Goal: Complete application form: Complete application form

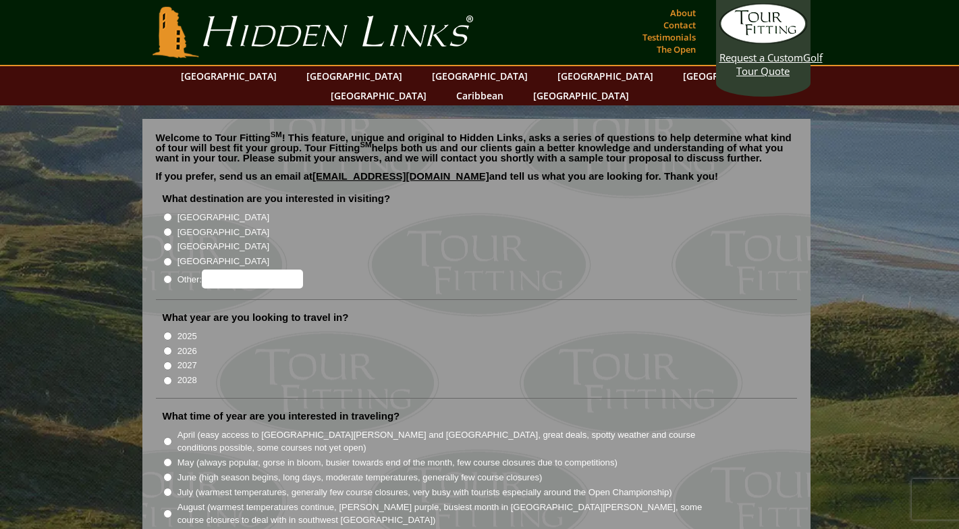
click at [169, 228] on input "[GEOGRAPHIC_DATA]" at bounding box center [167, 232] width 9 height 9
radio input "true"
click at [169, 361] on input "2027" at bounding box center [167, 365] width 9 height 9
radio input "true"
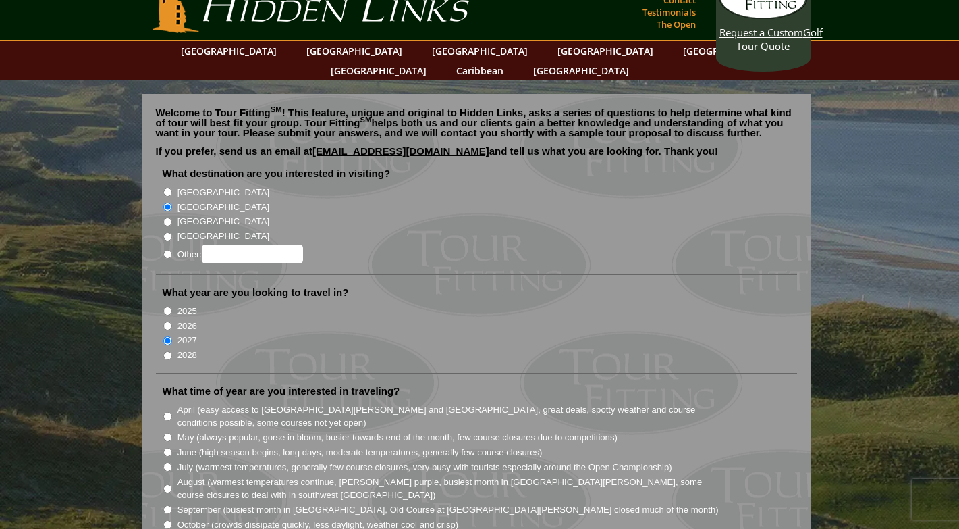
scroll to position [26, 0]
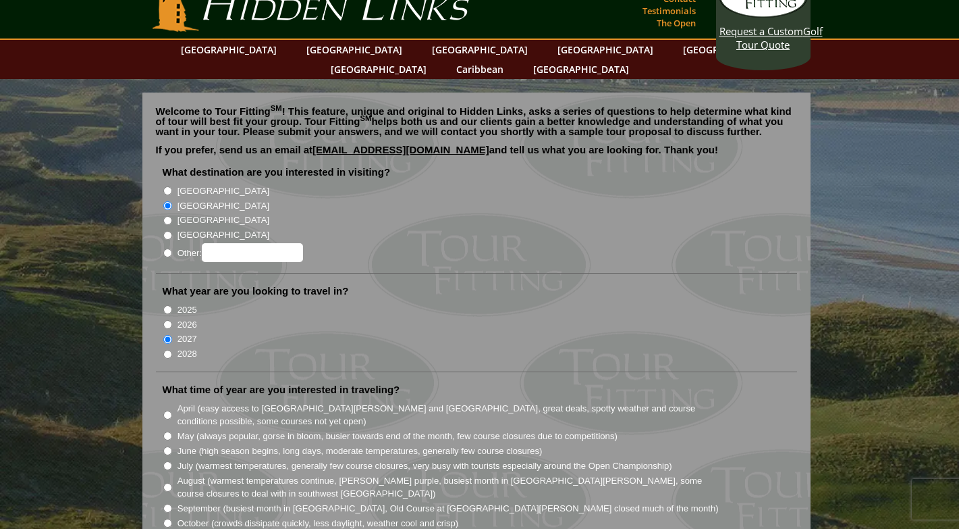
click at [167, 446] on input "June (high season begins, long days, moderate temperatures, generally few cours…" at bounding box center [167, 450] width 9 height 9
radio input "true"
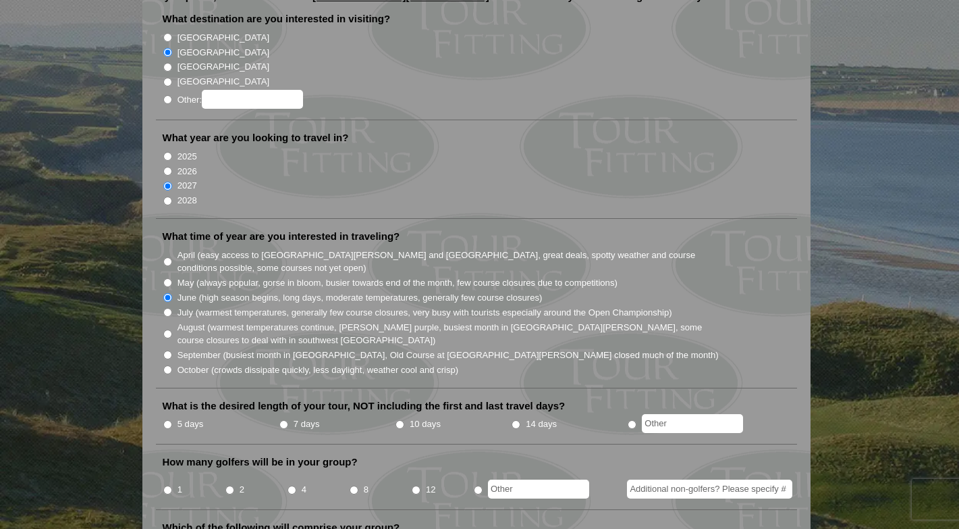
scroll to position [198, 0]
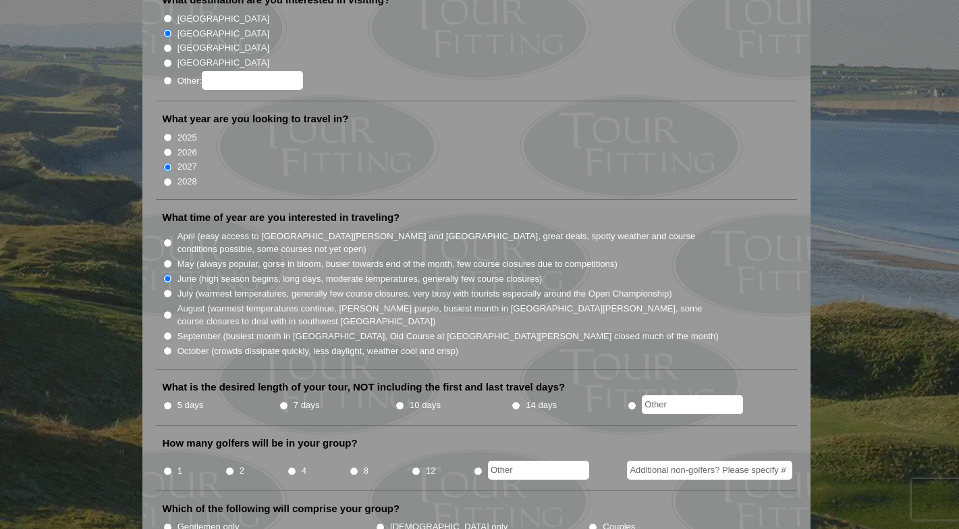
click at [400, 401] on input "10 days" at bounding box center [400, 405] width 9 height 9
radio input "true"
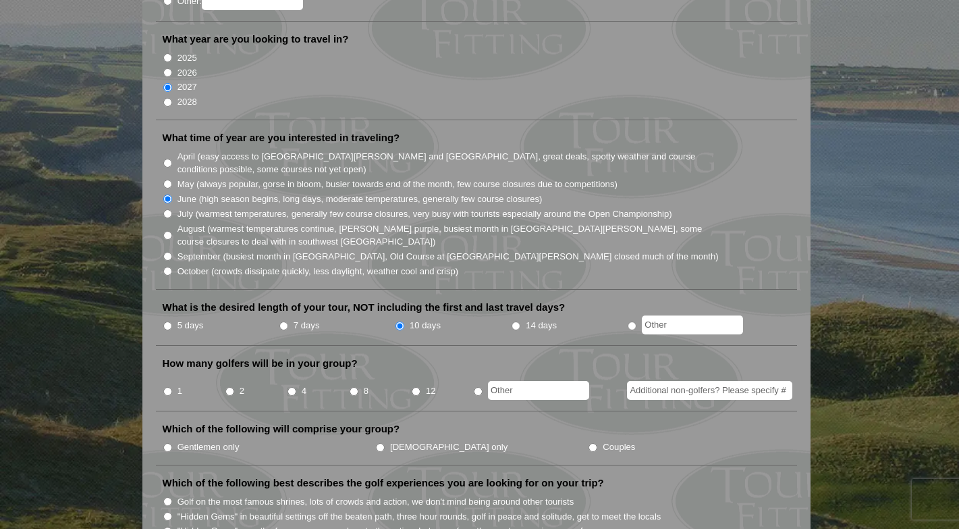
click at [291, 387] on input "4" at bounding box center [292, 391] width 9 height 9
radio input "true"
click at [477, 387] on input "radio" at bounding box center [478, 391] width 9 height 9
radio input "true"
click at [513, 381] on input "text" at bounding box center [538, 390] width 101 height 19
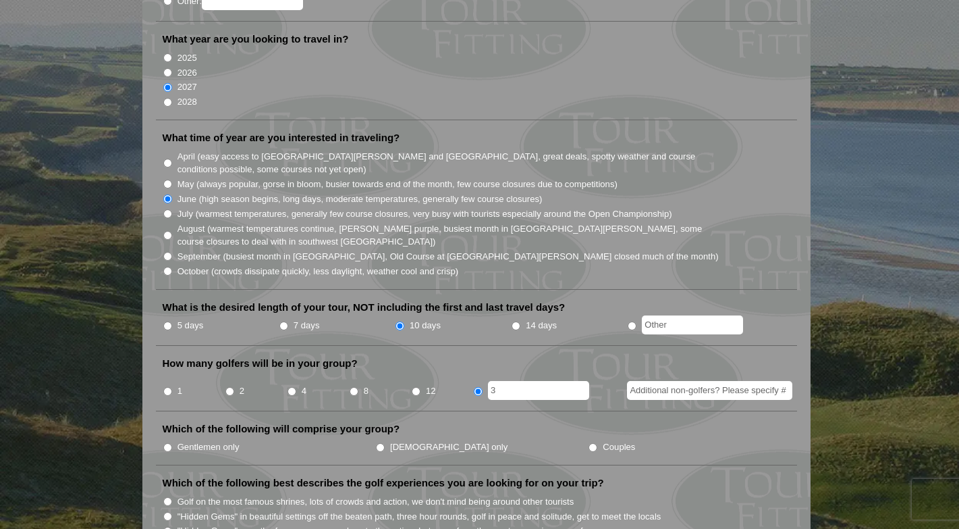
type input "3"
click at [686, 381] on input "Additional non-golfers? Please specify #" at bounding box center [709, 390] width 165 height 19
type input "3"
click at [446, 356] on li "How many golfers will be in your group? 1 2 4 8 12 3 3" at bounding box center [476, 383] width 641 height 55
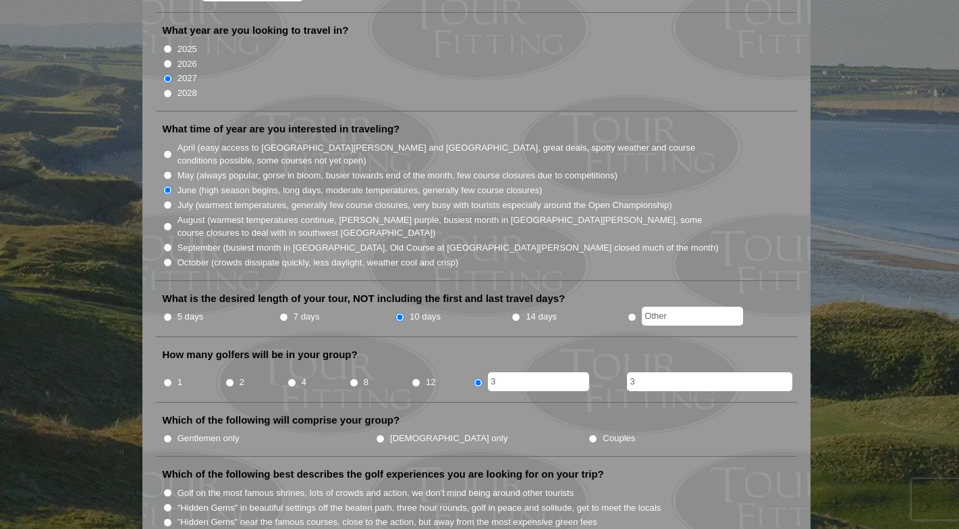
scroll to position [302, 0]
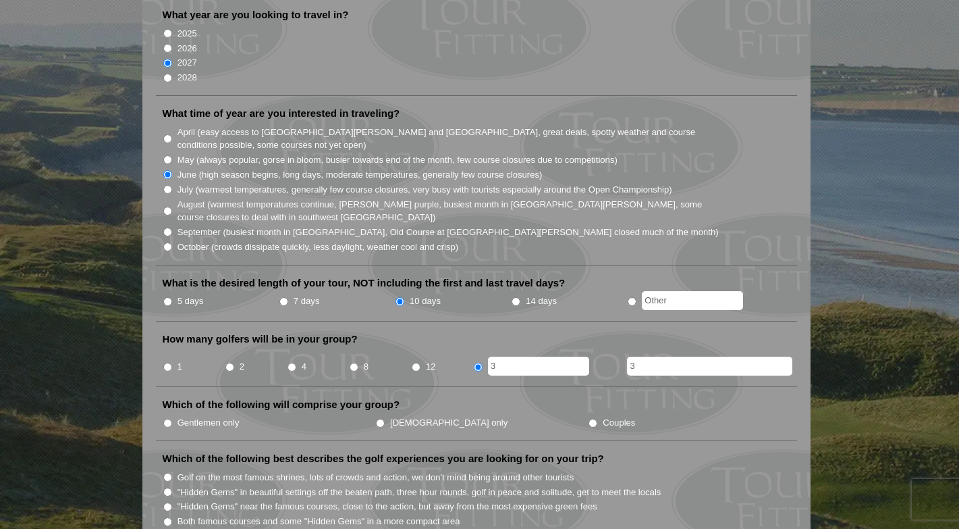
click at [589, 419] on input "Couples" at bounding box center [593, 423] width 9 height 9
radio input "true"
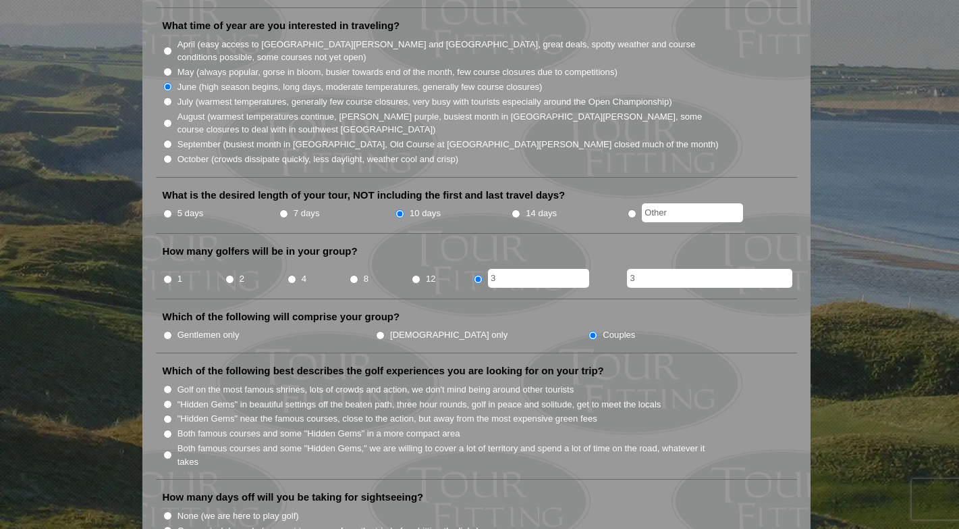
scroll to position [416, 0]
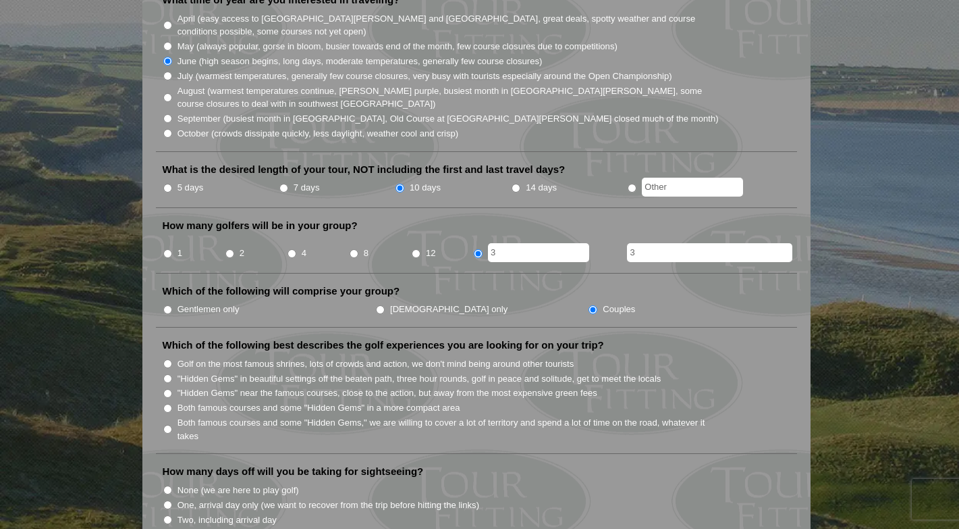
click at [165, 404] on input "Both famous courses and some "Hidden Gems" in a more compact area" at bounding box center [167, 408] width 9 height 9
radio input "true"
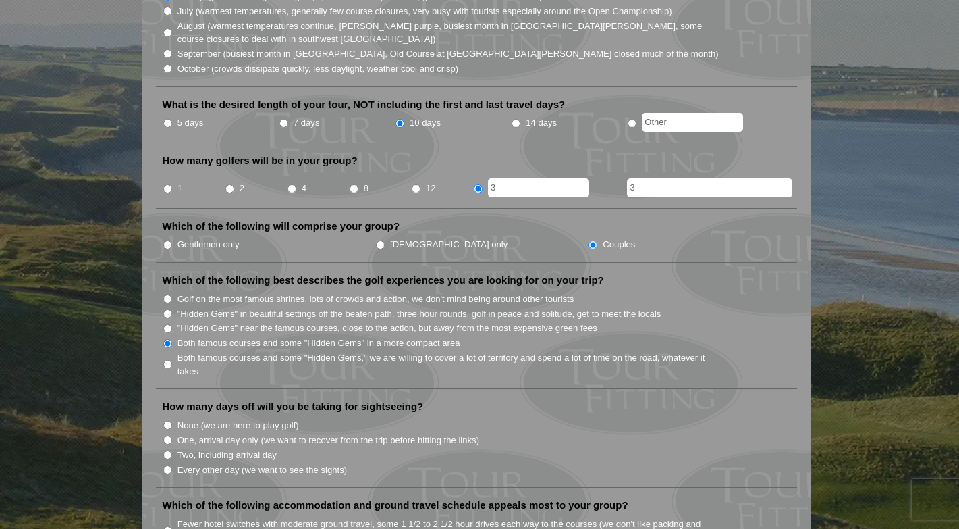
scroll to position [484, 0]
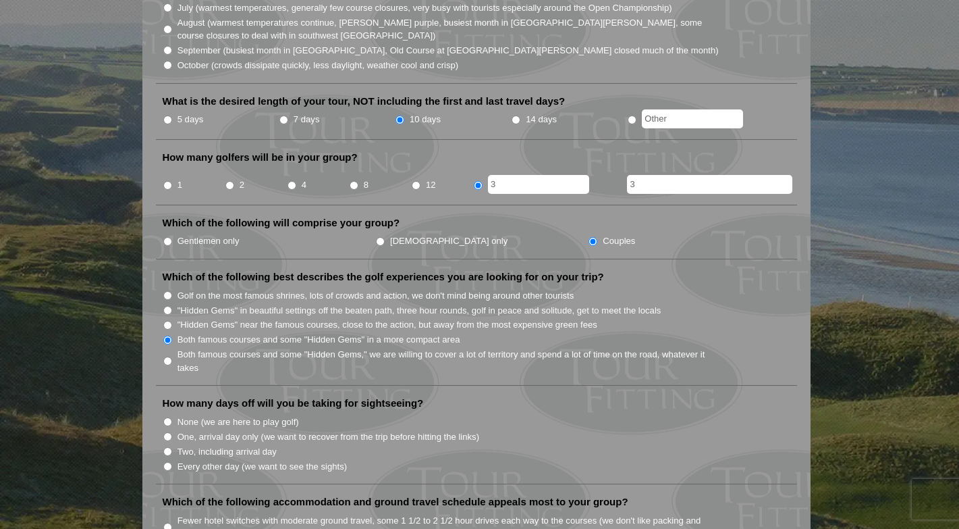
click at [208, 460] on label "Every other day (we want to see the sights)" at bounding box center [262, 467] width 169 height 14
click at [172, 462] on input "Every other day (we want to see the sights)" at bounding box center [167, 466] width 9 height 9
radio input "true"
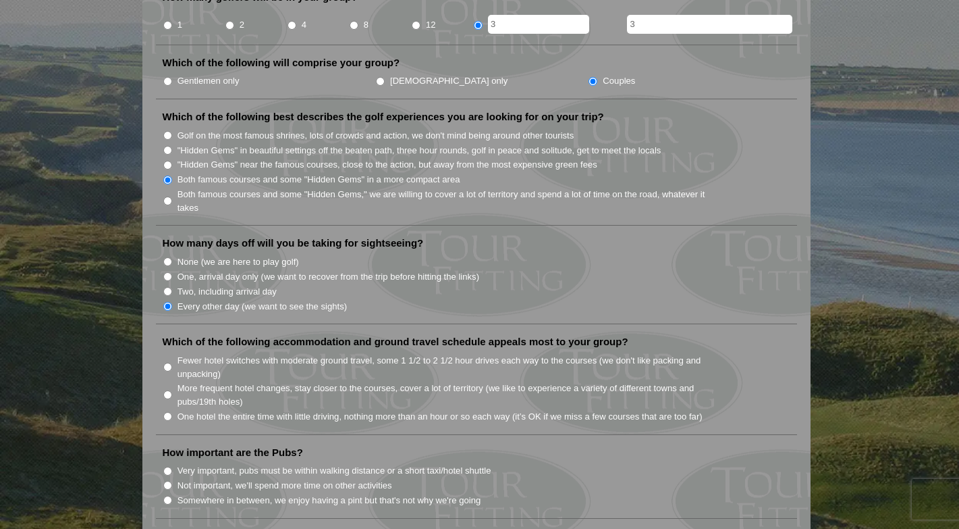
scroll to position [662, 0]
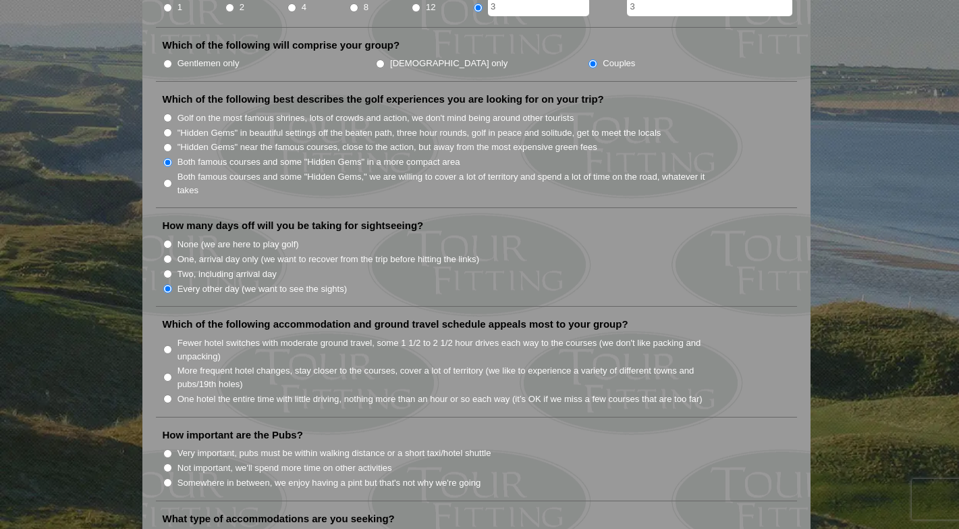
click at [380, 392] on label "One hotel the entire time with little driving, nothing more than an hour or so …" at bounding box center [440, 399] width 525 height 14
click at [172, 394] on input "One hotel the entire time with little driving, nothing more than an hour or so …" at bounding box center [167, 398] width 9 height 9
radio input "true"
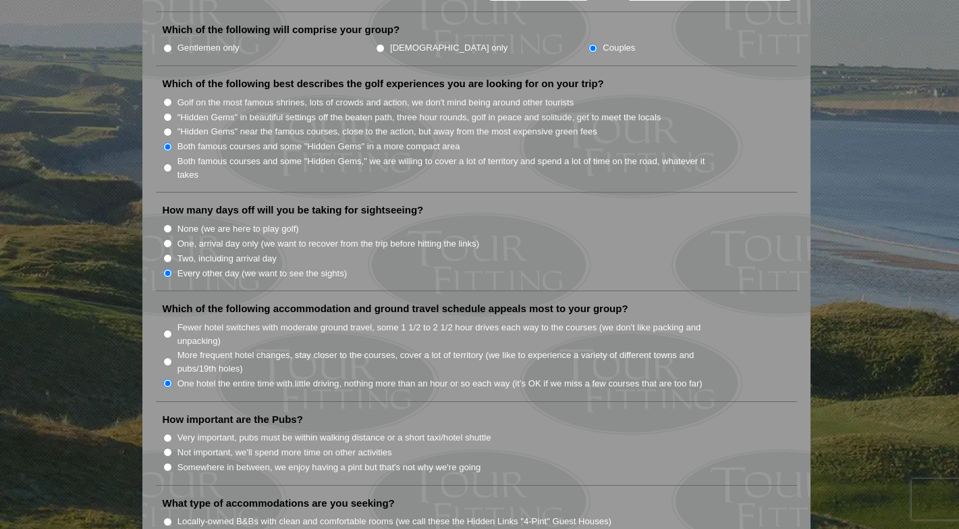
scroll to position [715, 0]
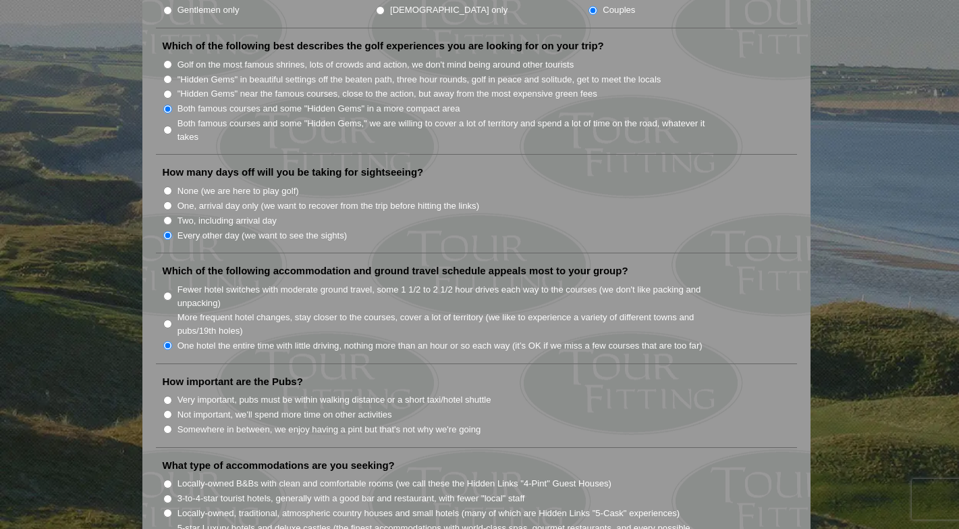
click at [355, 408] on label "Not important, we'll spend more time on other activities" at bounding box center [285, 415] width 215 height 14
click at [172, 410] on input "Not important, we'll spend more time on other activities" at bounding box center [167, 414] width 9 height 9
radio input "true"
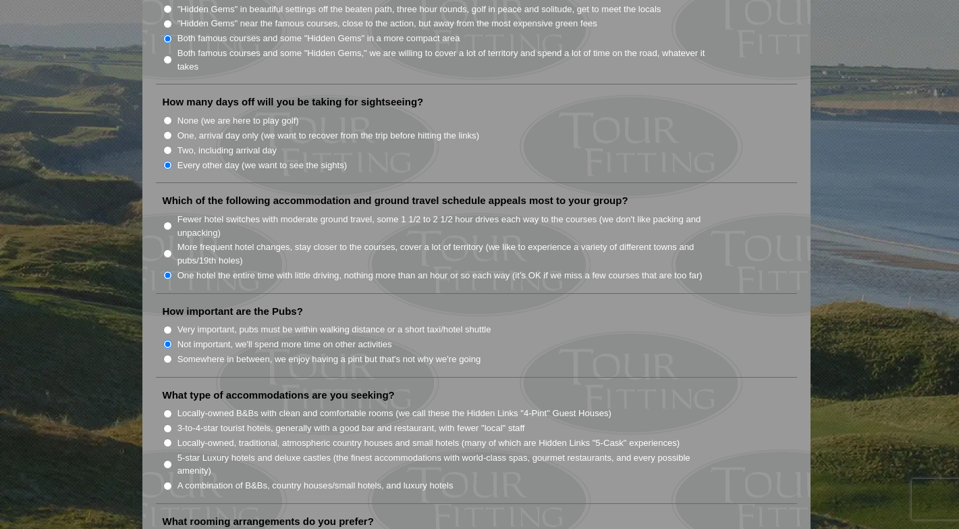
scroll to position [800, 0]
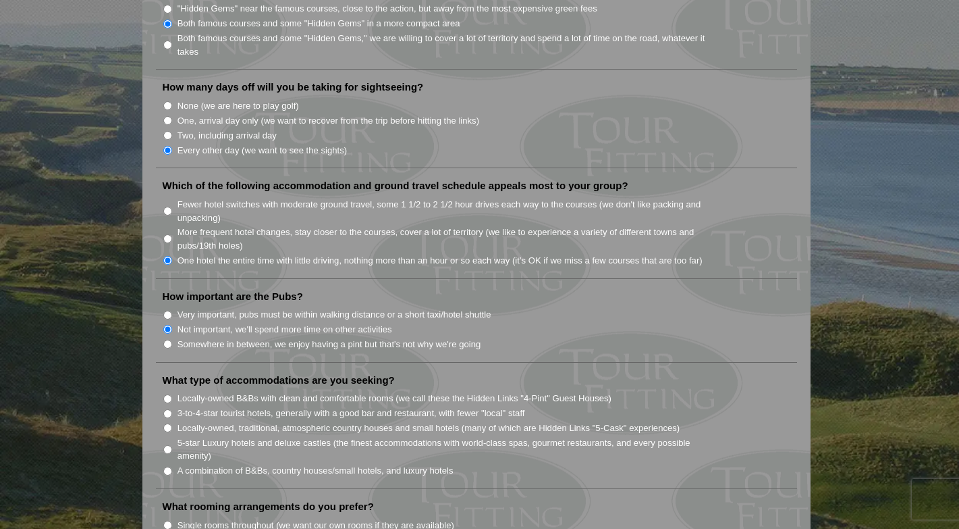
click at [333, 464] on label "A combination of B&Bs, country houses/small hotels, and luxury hotels" at bounding box center [316, 471] width 276 height 14
click at [172, 467] on input "A combination of B&Bs, country houses/small hotels, and luxury hotels" at bounding box center [167, 471] width 9 height 9
radio input "true"
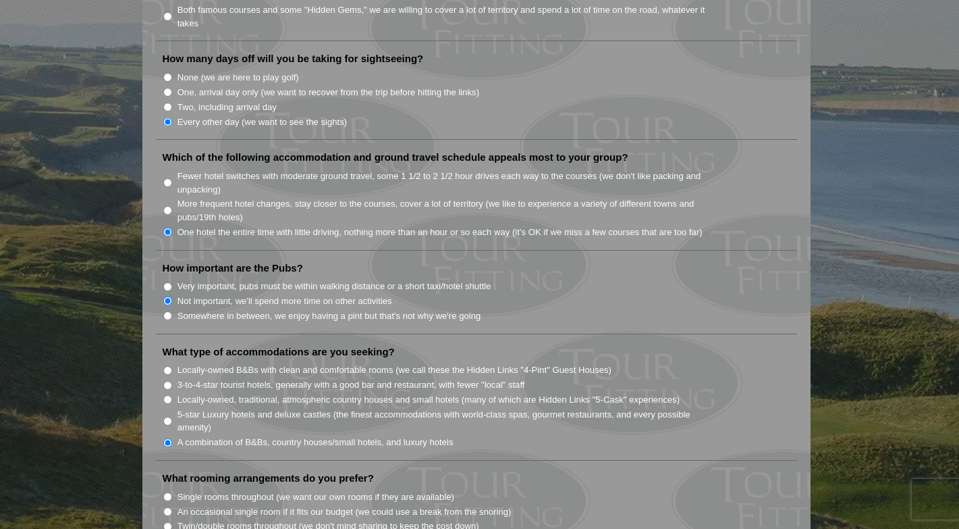
scroll to position [886, 0]
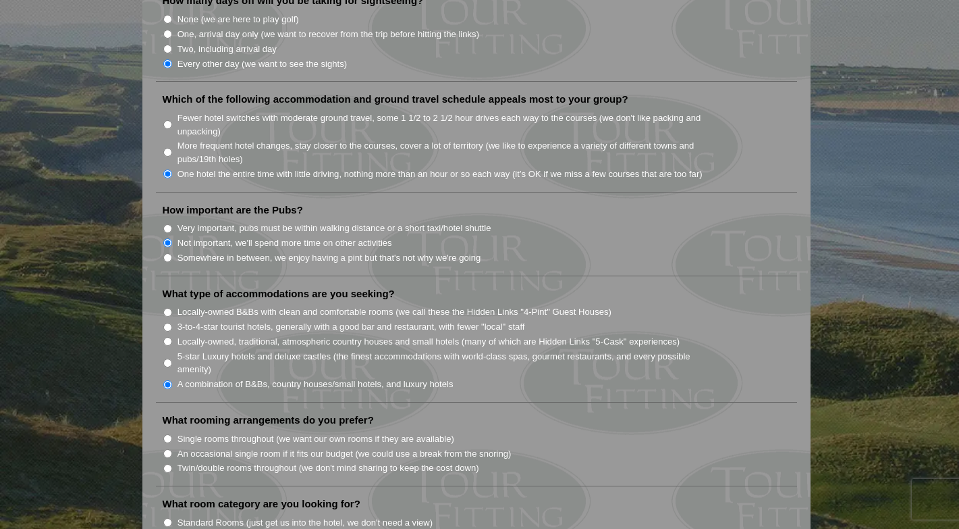
click at [328, 432] on label "Single rooms throughout (we want our own rooms if they are available)" at bounding box center [316, 439] width 277 height 14
click at [172, 434] on input "Single rooms throughout (we want our own rooms if they are available)" at bounding box center [167, 438] width 9 height 9
radio input "true"
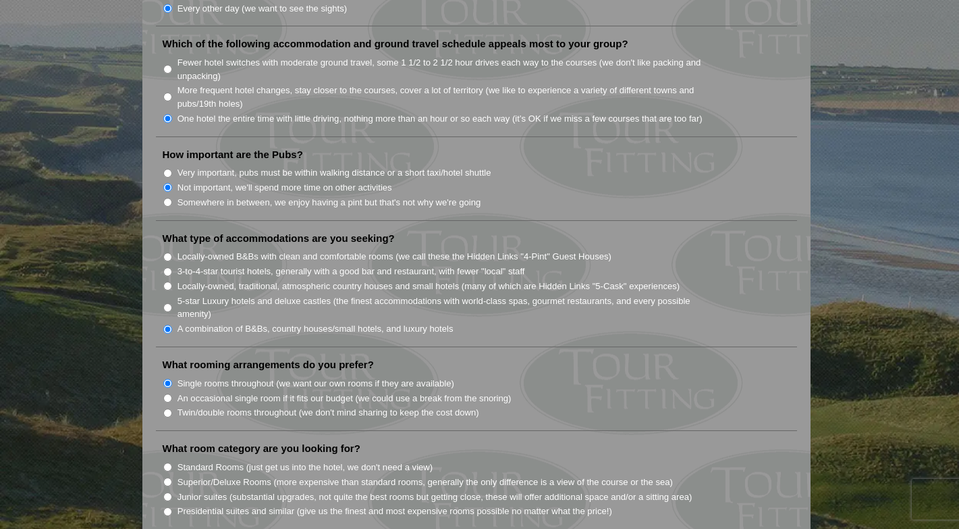
scroll to position [1009, 0]
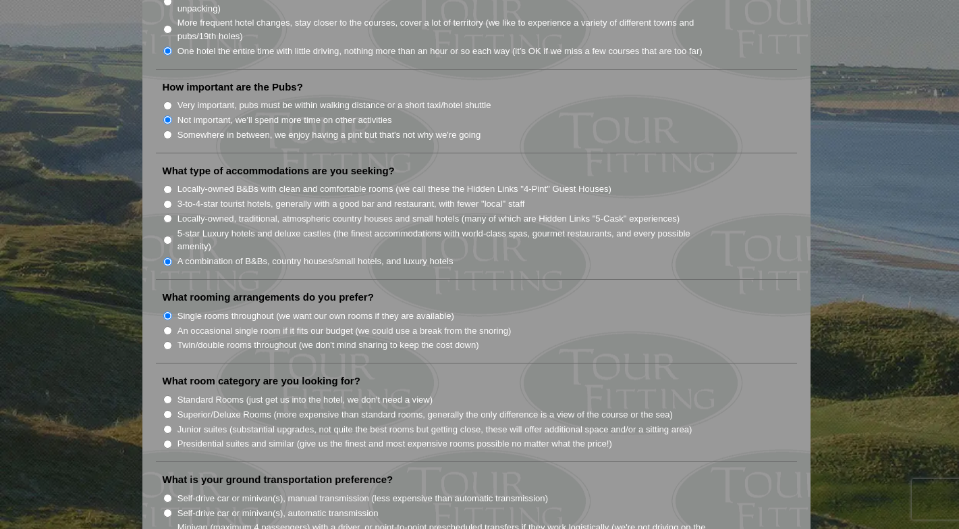
click at [308, 393] on label "Standard Rooms (just get us into the hotel, we don't need a view)" at bounding box center [306, 400] width 256 height 14
click at [172, 395] on input "Standard Rooms (just get us into the hotel, we don't need a view)" at bounding box center [167, 399] width 9 height 9
radio input "true"
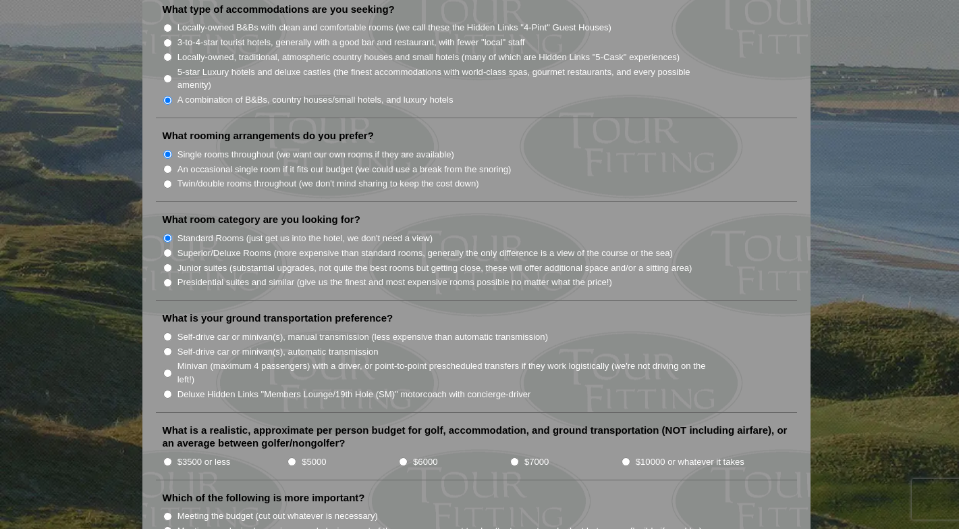
scroll to position [1170, 0]
click at [342, 346] on label "Self-drive car or minivan(s), automatic transmission" at bounding box center [278, 353] width 201 height 14
click at [172, 348] on input "Self-drive car or minivan(s), automatic transmission" at bounding box center [167, 352] width 9 height 9
radio input "true"
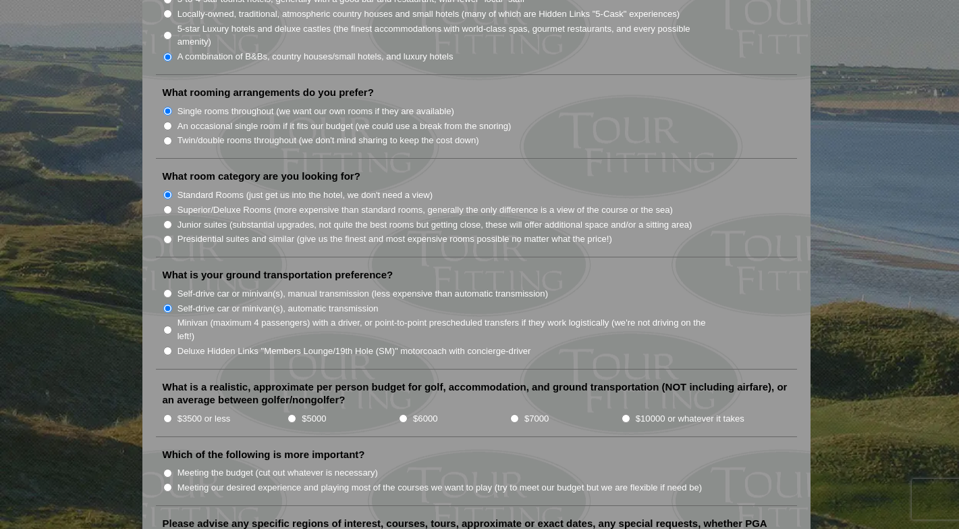
scroll to position [1222, 0]
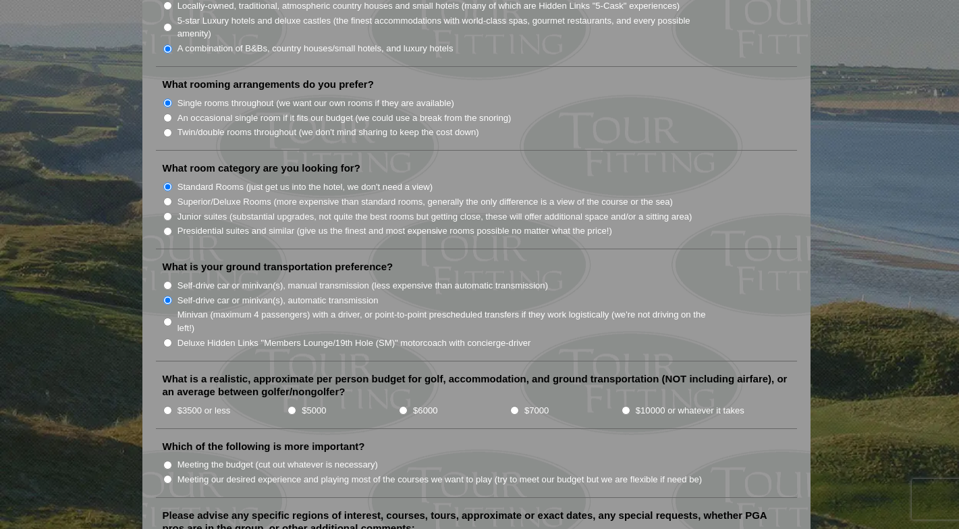
click at [291, 406] on input "$5000" at bounding box center [292, 410] width 9 height 9
radio input "true"
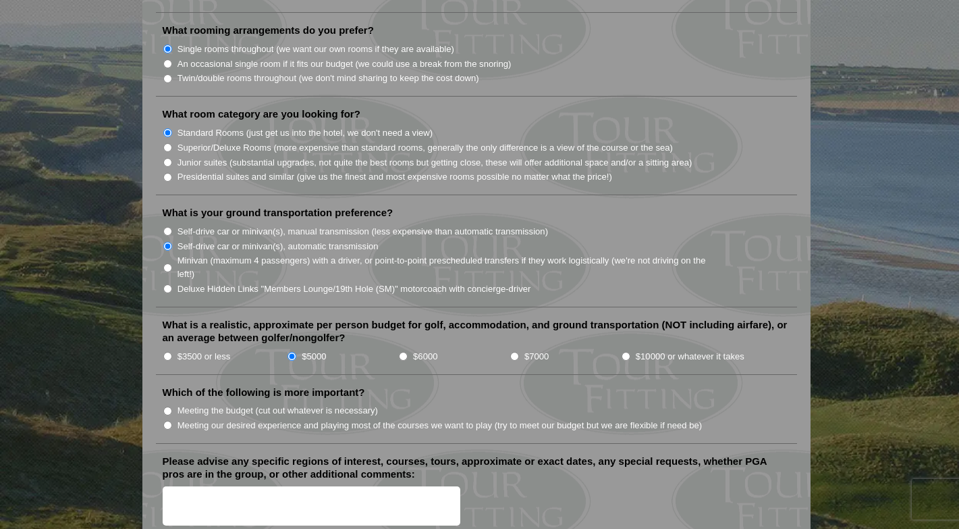
scroll to position [1279, 0]
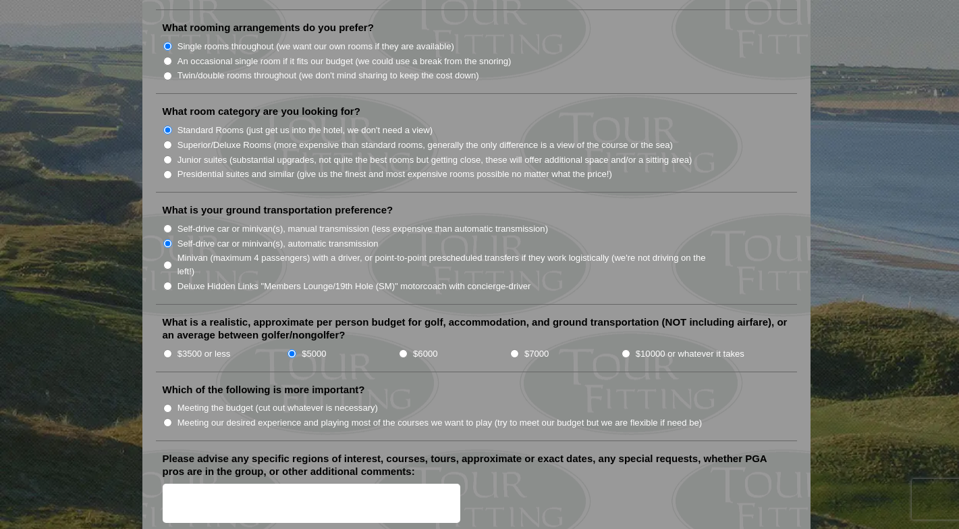
click at [336, 416] on label "Meeting our desired experience and playing most of the courses we want to play …" at bounding box center [440, 423] width 525 height 14
click at [172, 418] on input "Meeting our desired experience and playing most of the courses we want to play …" at bounding box center [167, 422] width 9 height 9
radio input "true"
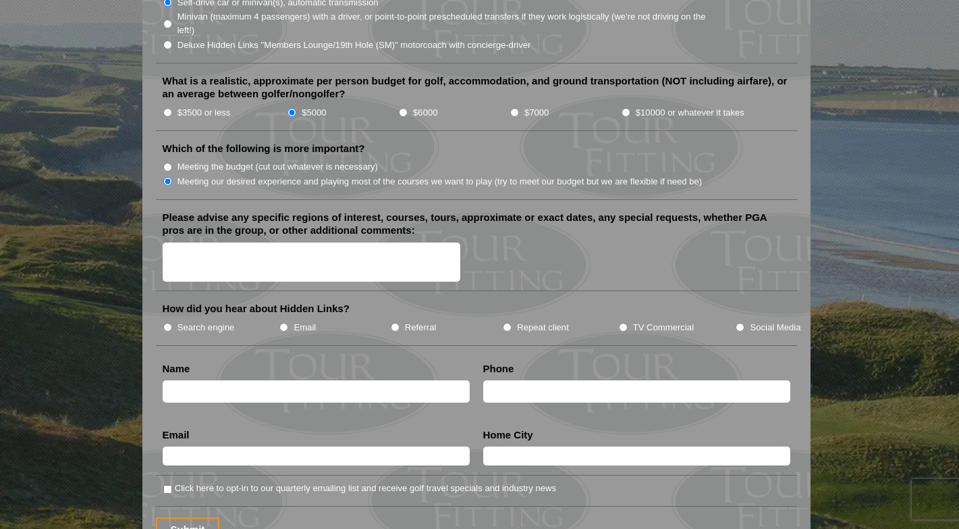
scroll to position [1524, 0]
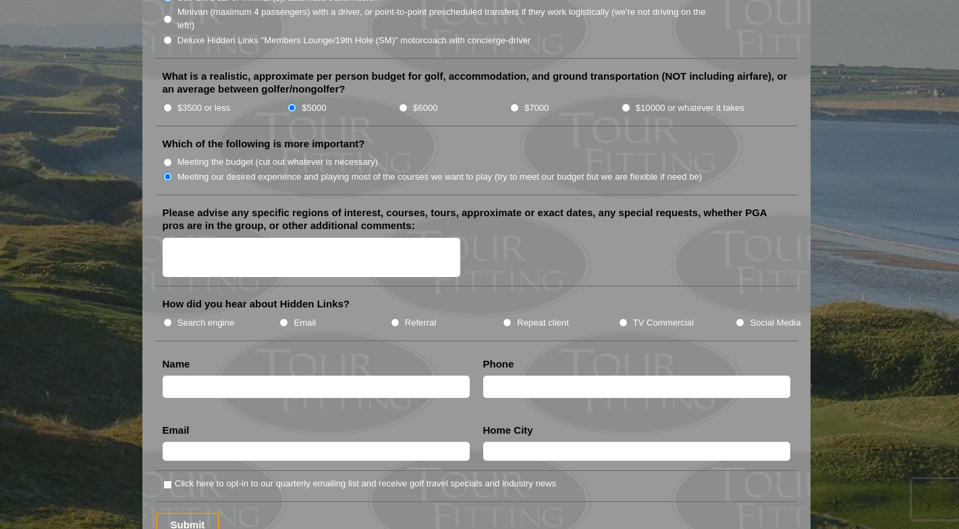
click at [203, 316] on label "Search engine" at bounding box center [206, 323] width 57 height 14
click at [172, 318] on input "Search engine" at bounding box center [167, 322] width 9 height 9
radio input "true"
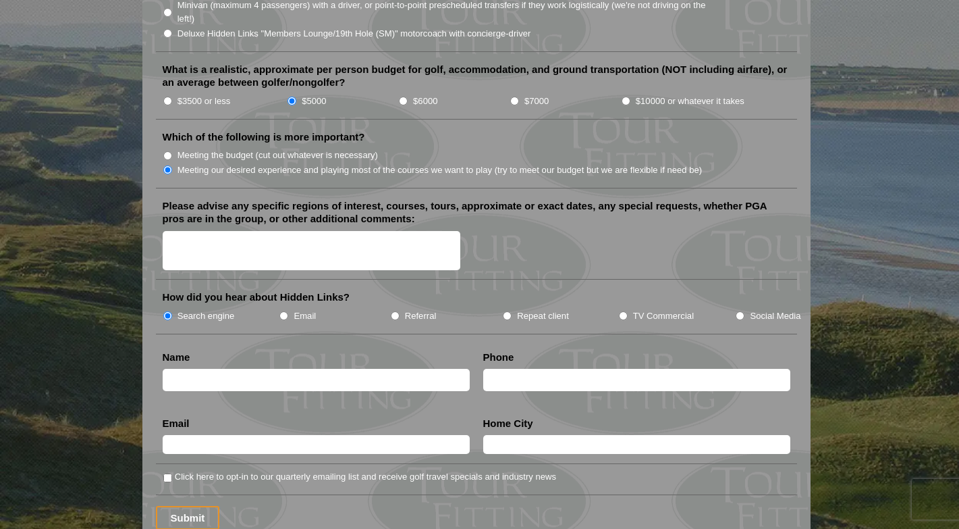
scroll to position [1531, 0]
click at [350, 231] on textarea "Please advise any specific regions of interest, courses, tours, approximate or …" at bounding box center [312, 251] width 298 height 40
type textarea "s"
type textarea "St. Andrews and courses in the general area."
click at [252, 369] on input "Matthew" at bounding box center [316, 380] width 307 height 22
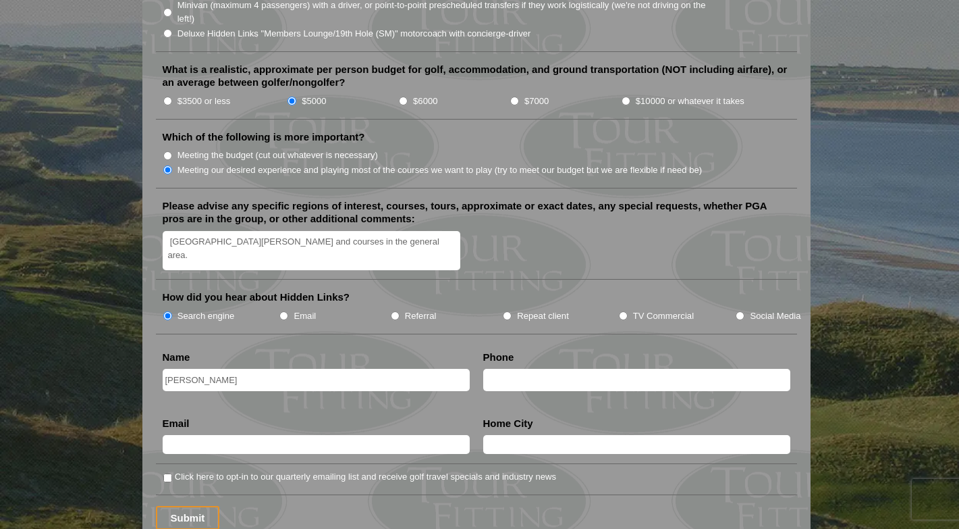
type input "[PERSON_NAME]"
type input "[PHONE_NUMBER]"
type input "[PERSON_NAME][EMAIL_ADDRESS][DOMAIN_NAME]"
click at [784, 417] on li "Home City Topeka, KS" at bounding box center [637, 441] width 321 height 48
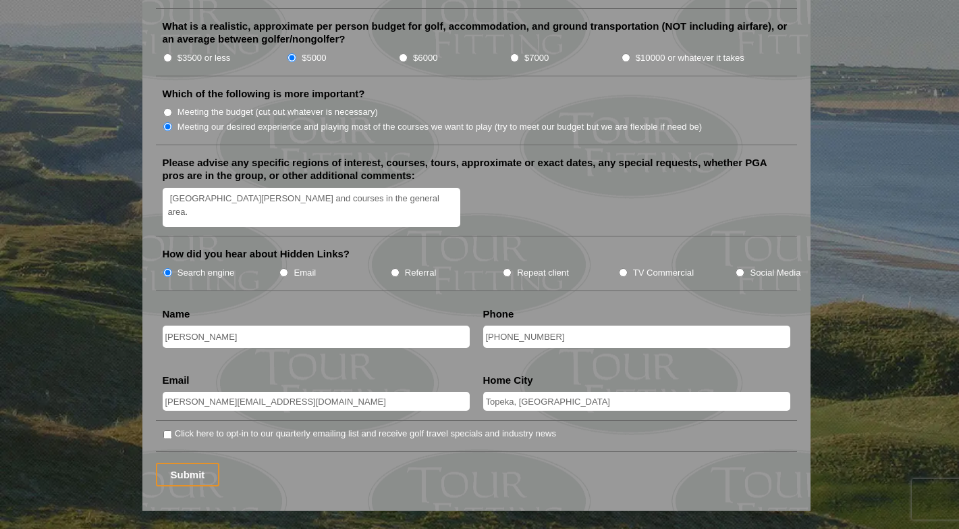
scroll to position [1574, 0]
drag, startPoint x: 726, startPoint y: 354, endPoint x: 492, endPoint y: 342, distance: 234.6
click at [492, 392] on input "Topeka, KS" at bounding box center [636, 401] width 307 height 19
type input "[GEOGRAPHIC_DATA], [GEOGRAPHIC_DATA]"
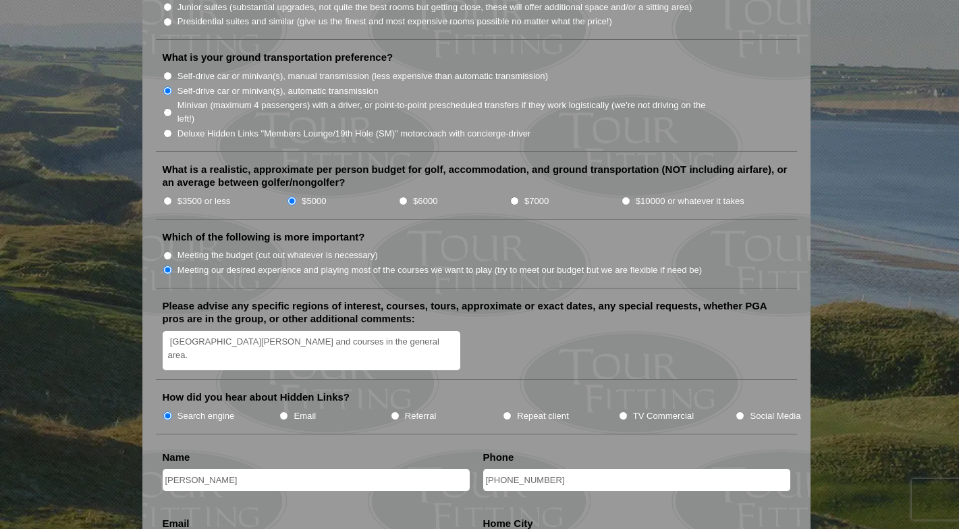
scroll to position [1428, 0]
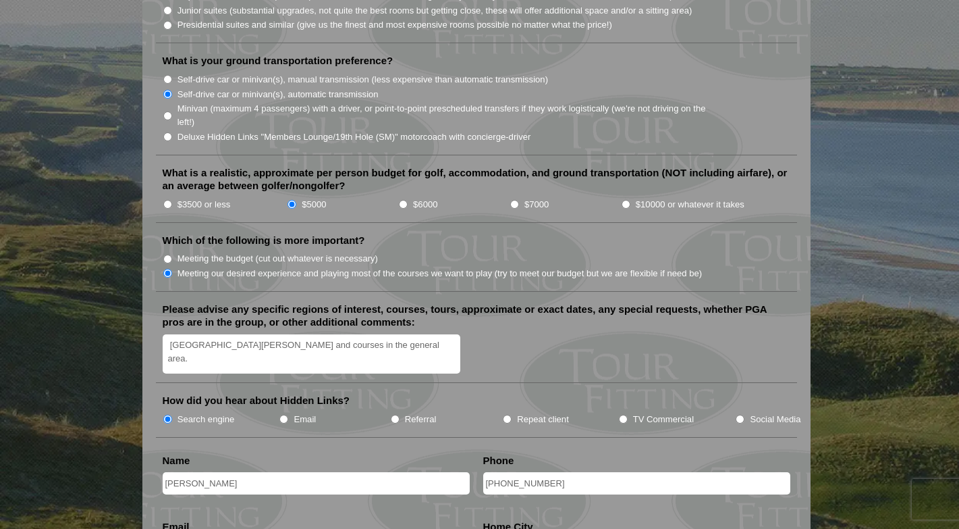
click at [424, 334] on textarea "St. Andrews and courses in the general area." at bounding box center [312, 354] width 298 height 40
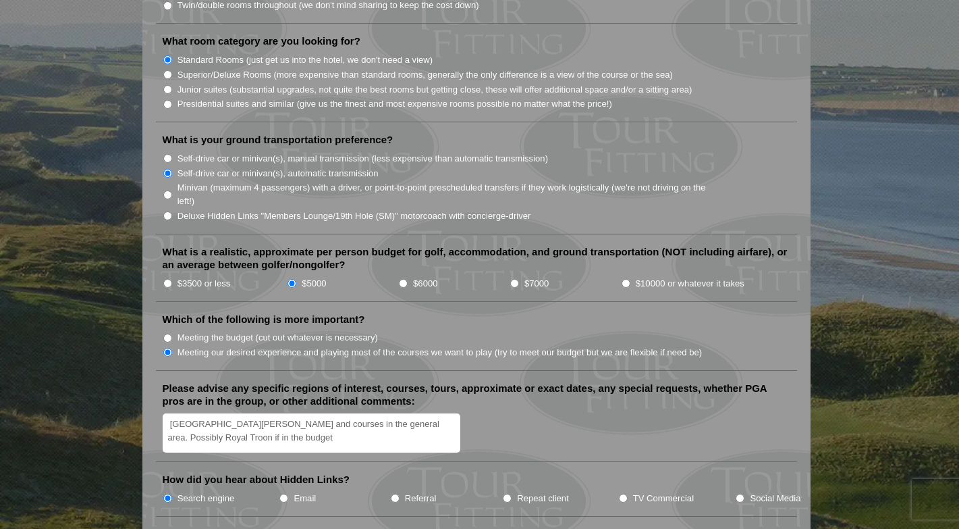
scroll to position [1339, 0]
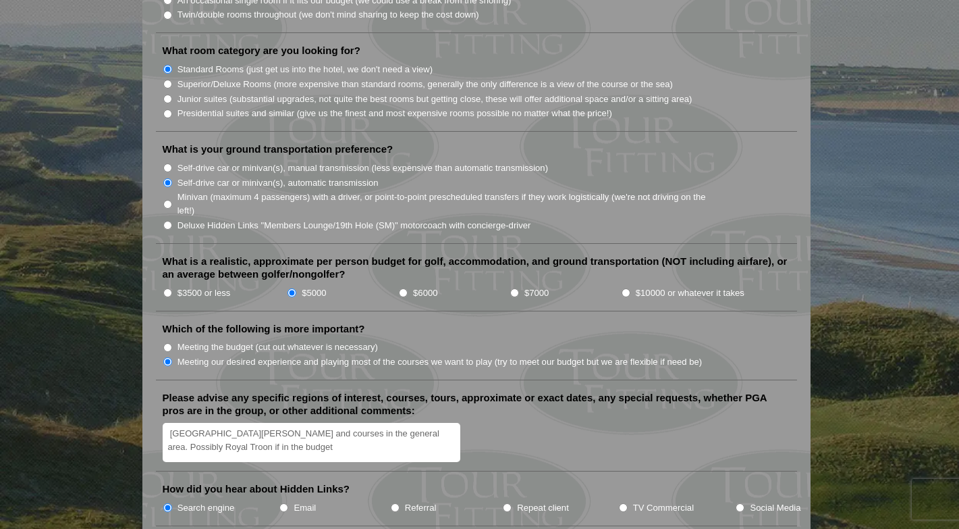
type textarea "St. Andrews and courses in the general area. Possibly Royal Troon if in the bud…"
click at [169, 288] on input "$3500 or less" at bounding box center [167, 292] width 9 height 9
radio input "true"
click at [280, 423] on textarea "St. Andrews and courses in the general area. Possibly Royal Troon if in the bud…" at bounding box center [312, 443] width 298 height 40
type textarea "St. Andrews and courses in the general area. Possibly Royal Troon if in the bud…"
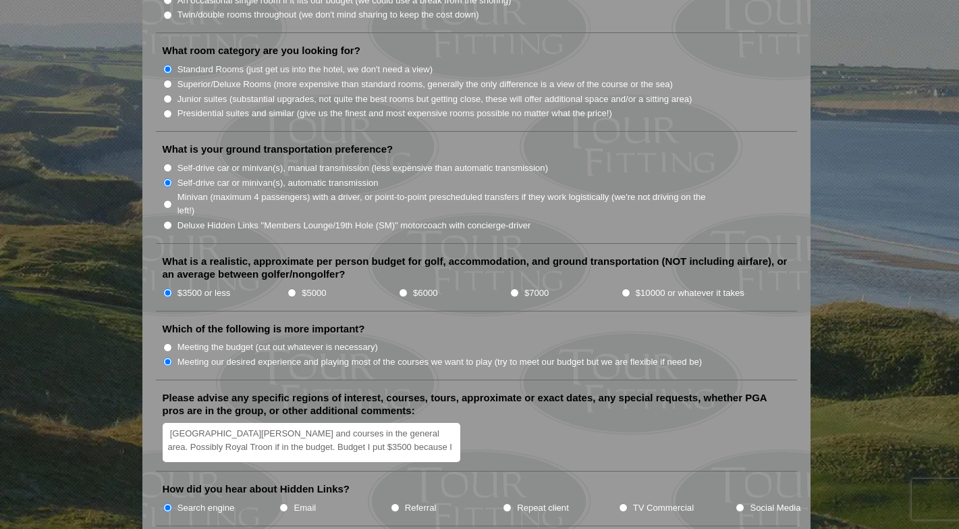
click at [290, 285] on li "$5000" at bounding box center [342, 292] width 111 height 15
click at [290, 288] on input "$5000" at bounding box center [292, 292] width 9 height 9
radio input "true"
click at [287, 423] on textarea "St. Andrews and courses in the general area. Possibly Royal Troon if in the bud…" at bounding box center [312, 443] width 298 height 40
click at [342, 423] on textarea "St. Andrews and courses in the general area. Possibly Royal Troon if in the bud…" at bounding box center [312, 443] width 298 height 40
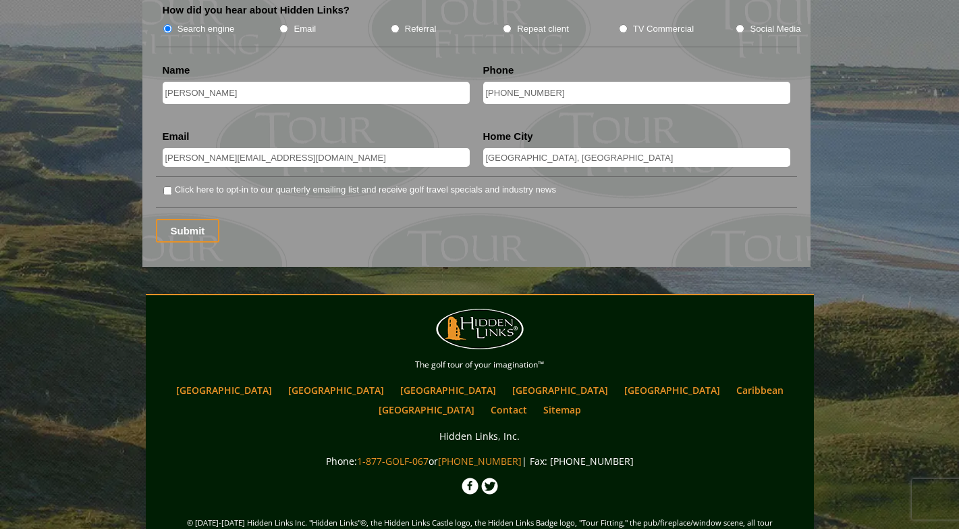
scroll to position [1817, 0]
type textarea "[GEOGRAPHIC_DATA][PERSON_NAME] and courses in the general area. Possibly Royal …"
click at [197, 219] on input "Submit" at bounding box center [188, 231] width 64 height 24
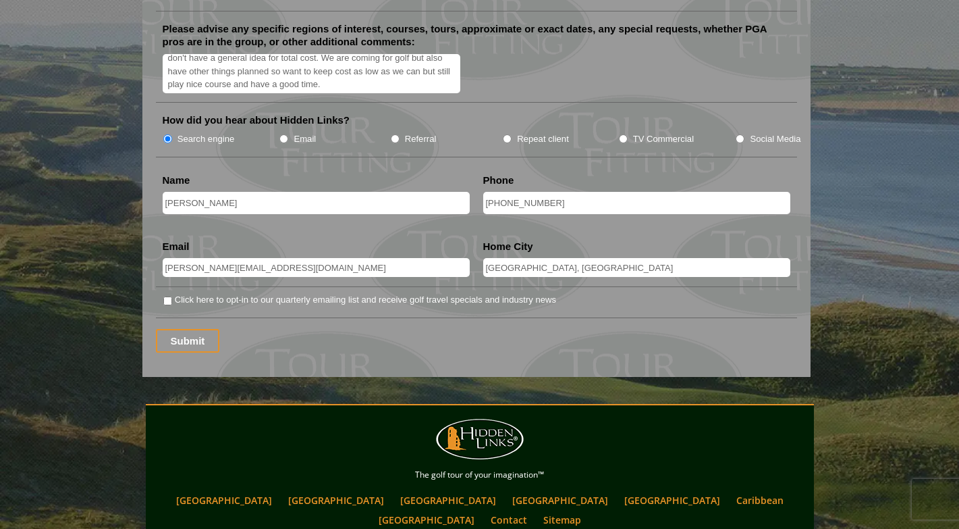
scroll to position [1746, 0]
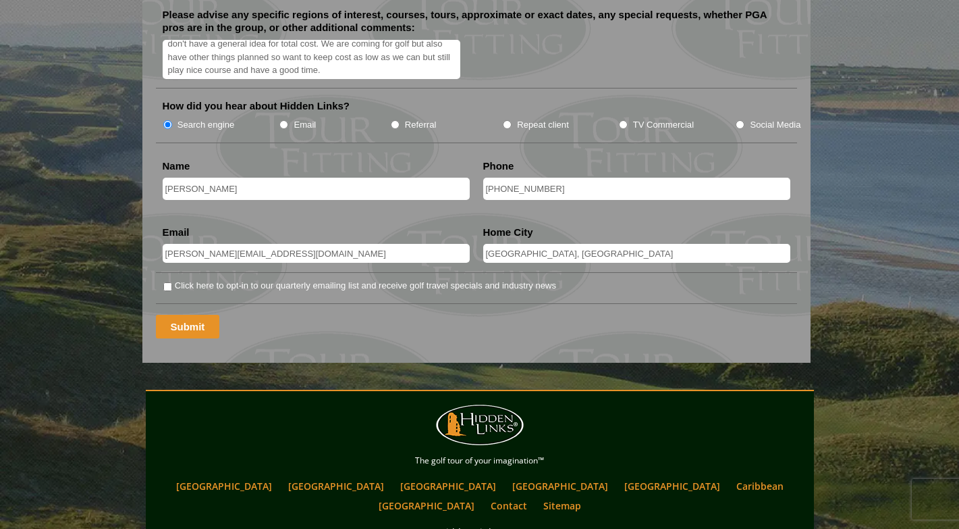
click at [184, 315] on input "Submit" at bounding box center [188, 327] width 64 height 24
